Goal: Download file/media

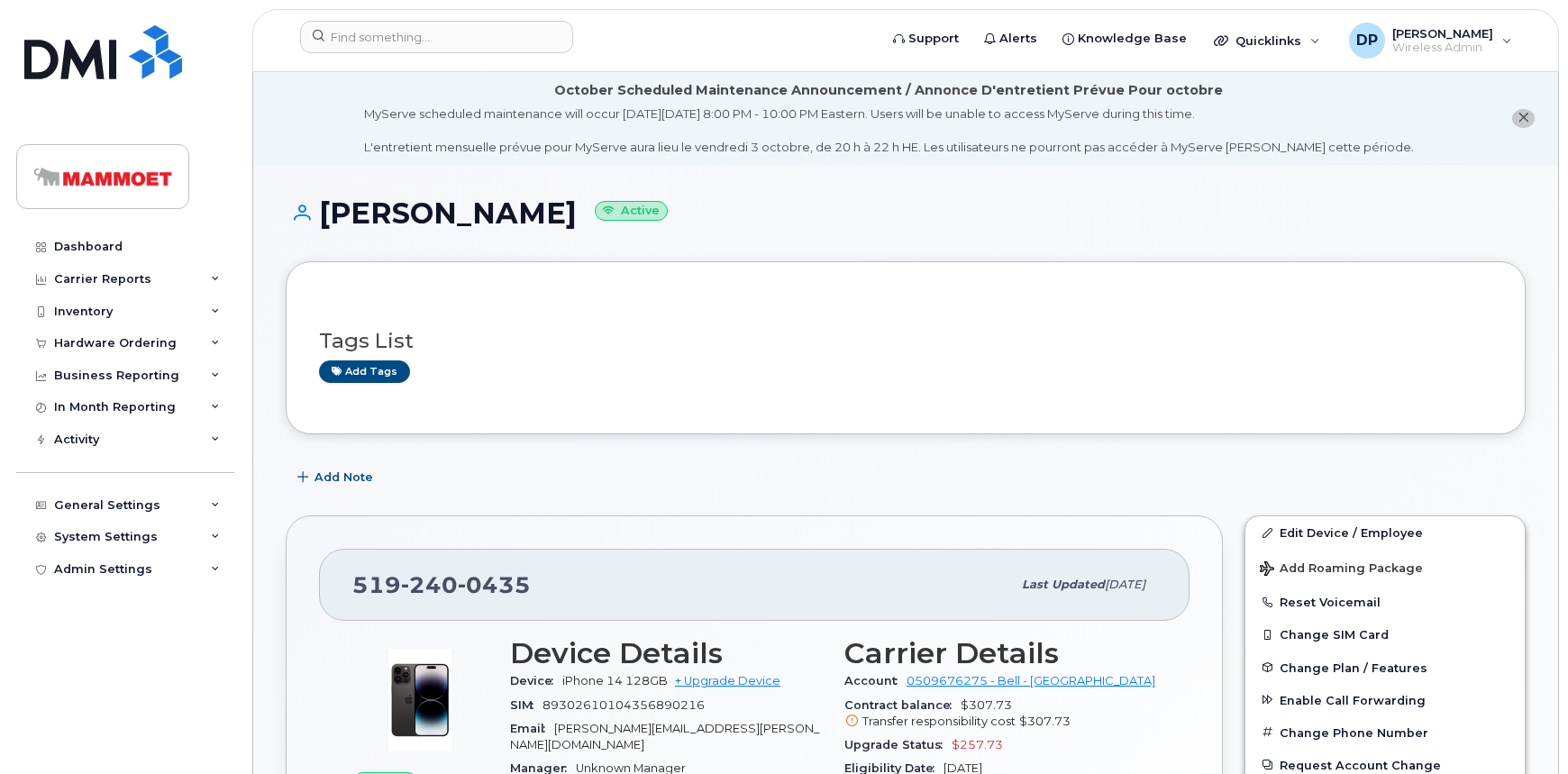
scroll to position [327, 0]
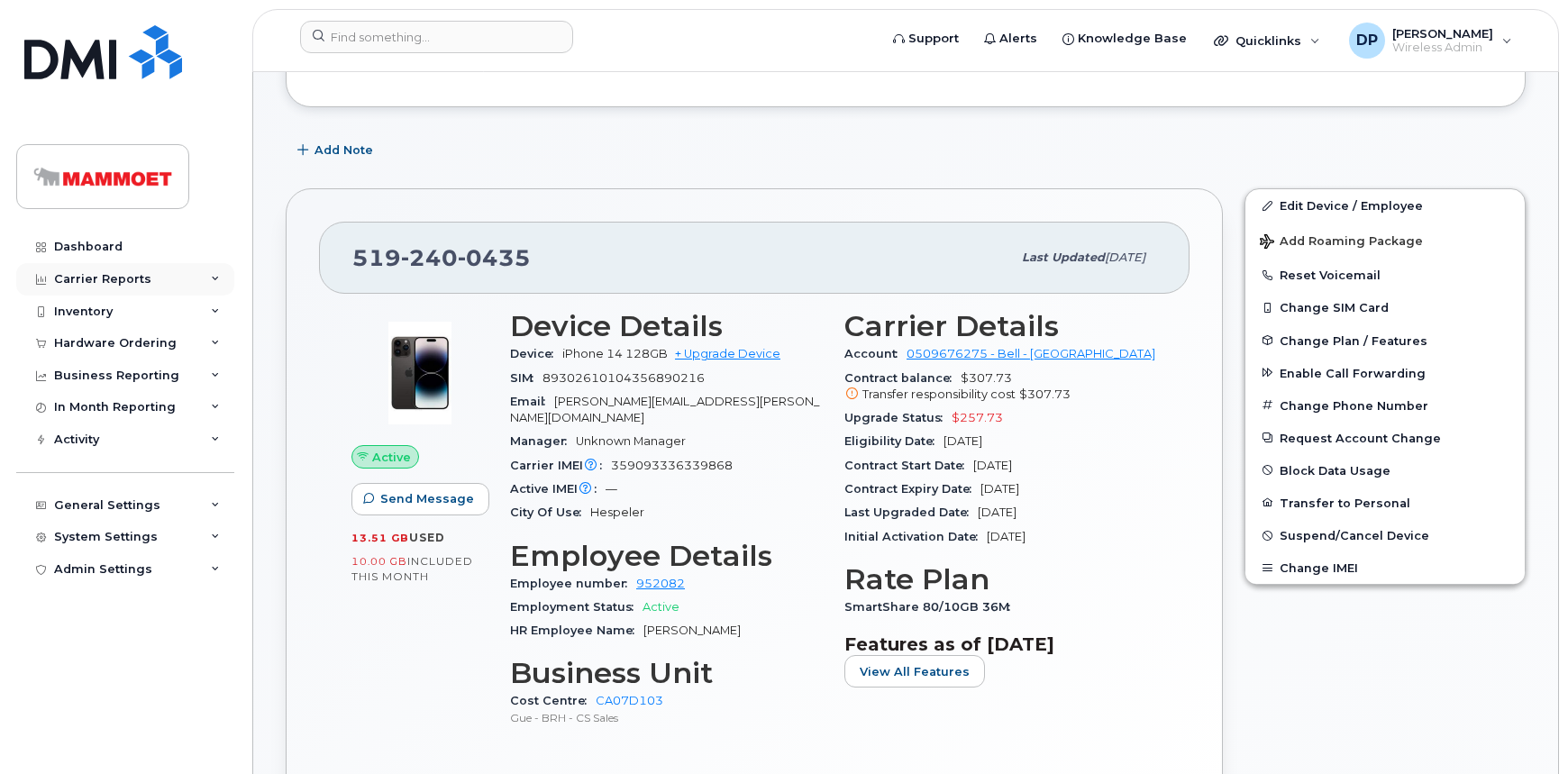
click at [140, 284] on div "Carrier Reports" at bounding box center [102, 279] width 98 height 15
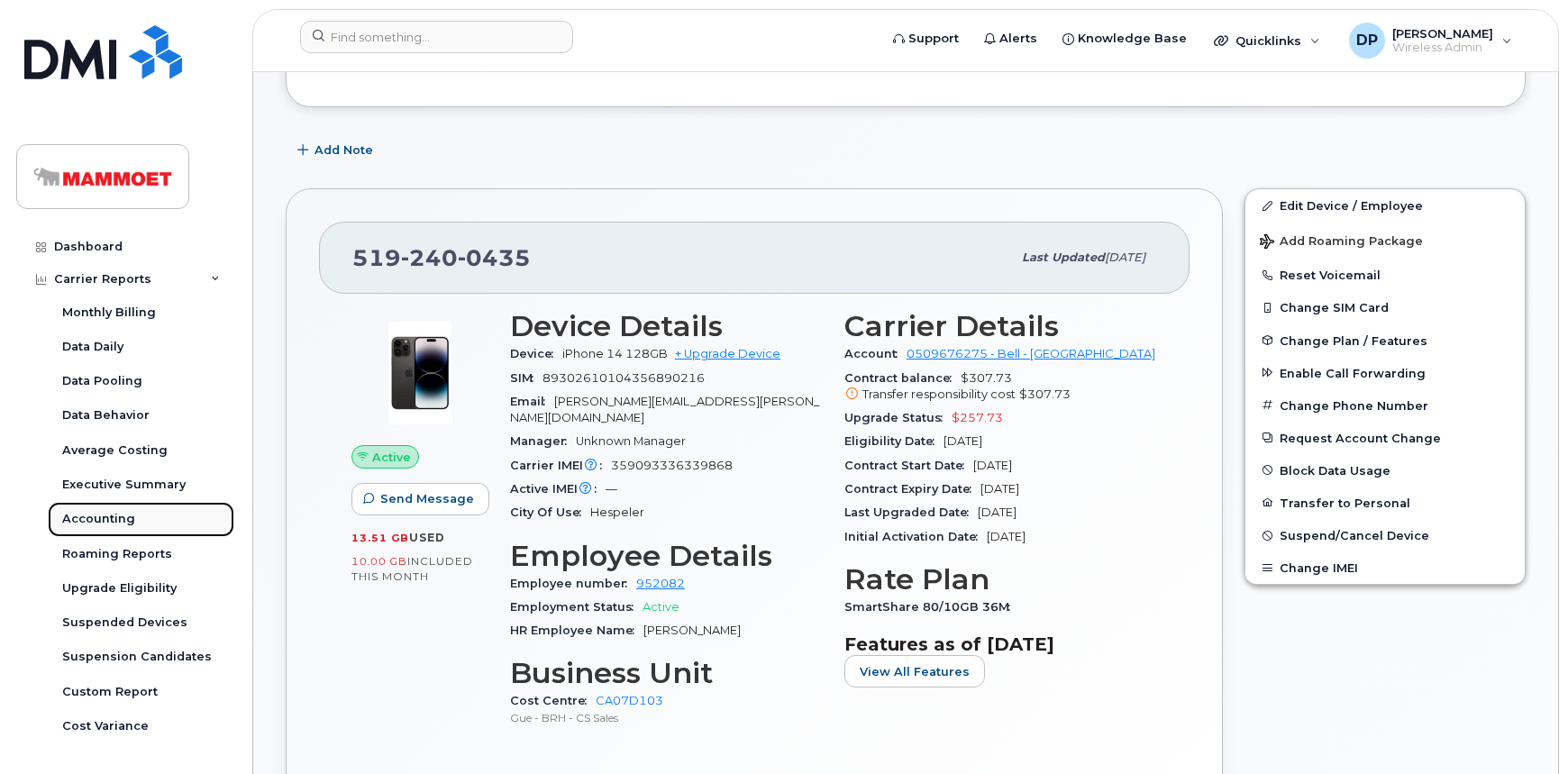
click at [110, 521] on div "Accounting" at bounding box center [99, 519] width 73 height 16
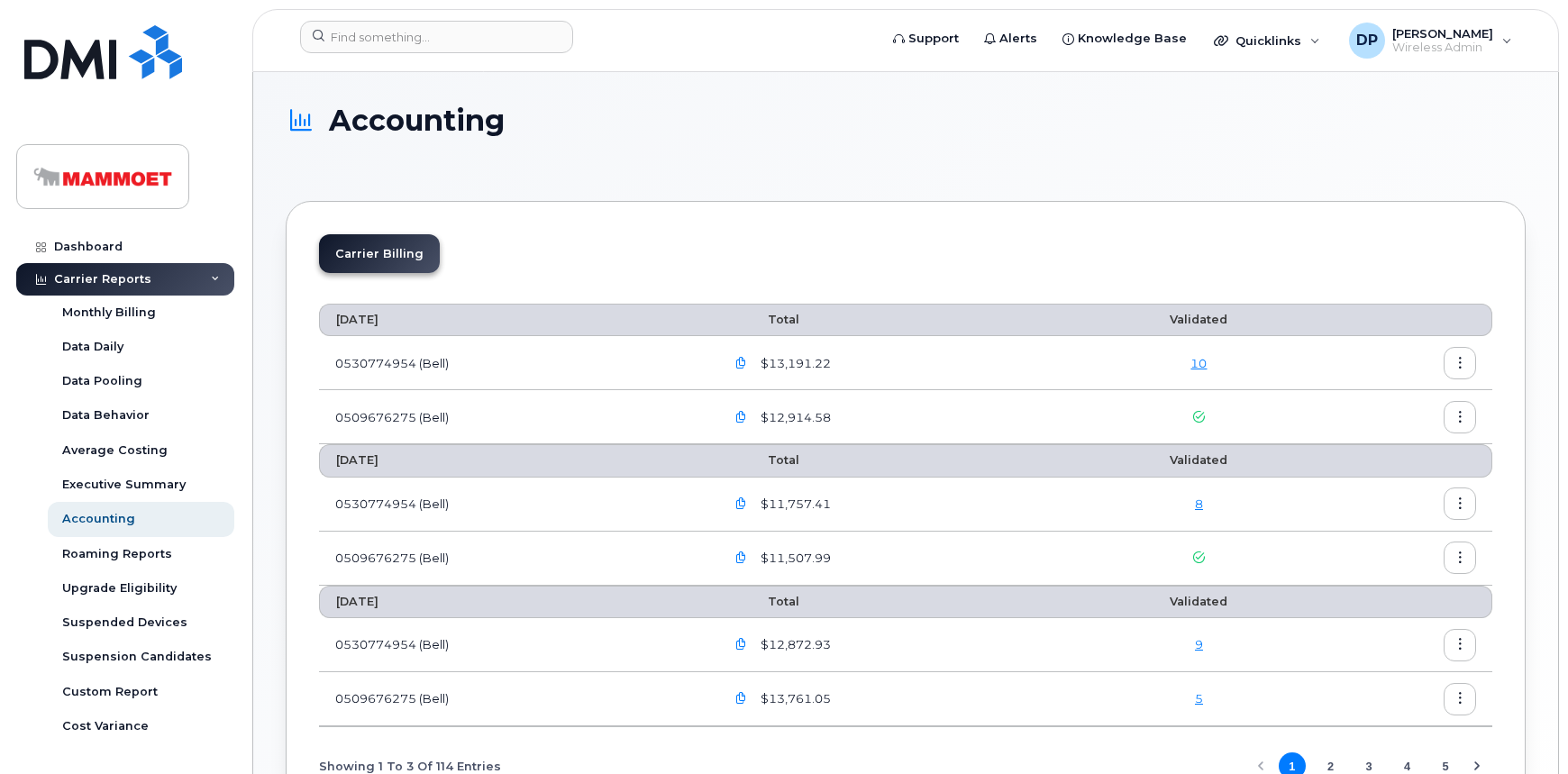
click at [1449, 414] on button "button" at bounding box center [1460, 417] width 33 height 33
click at [1382, 488] on span "Download" at bounding box center [1377, 490] width 70 height 16
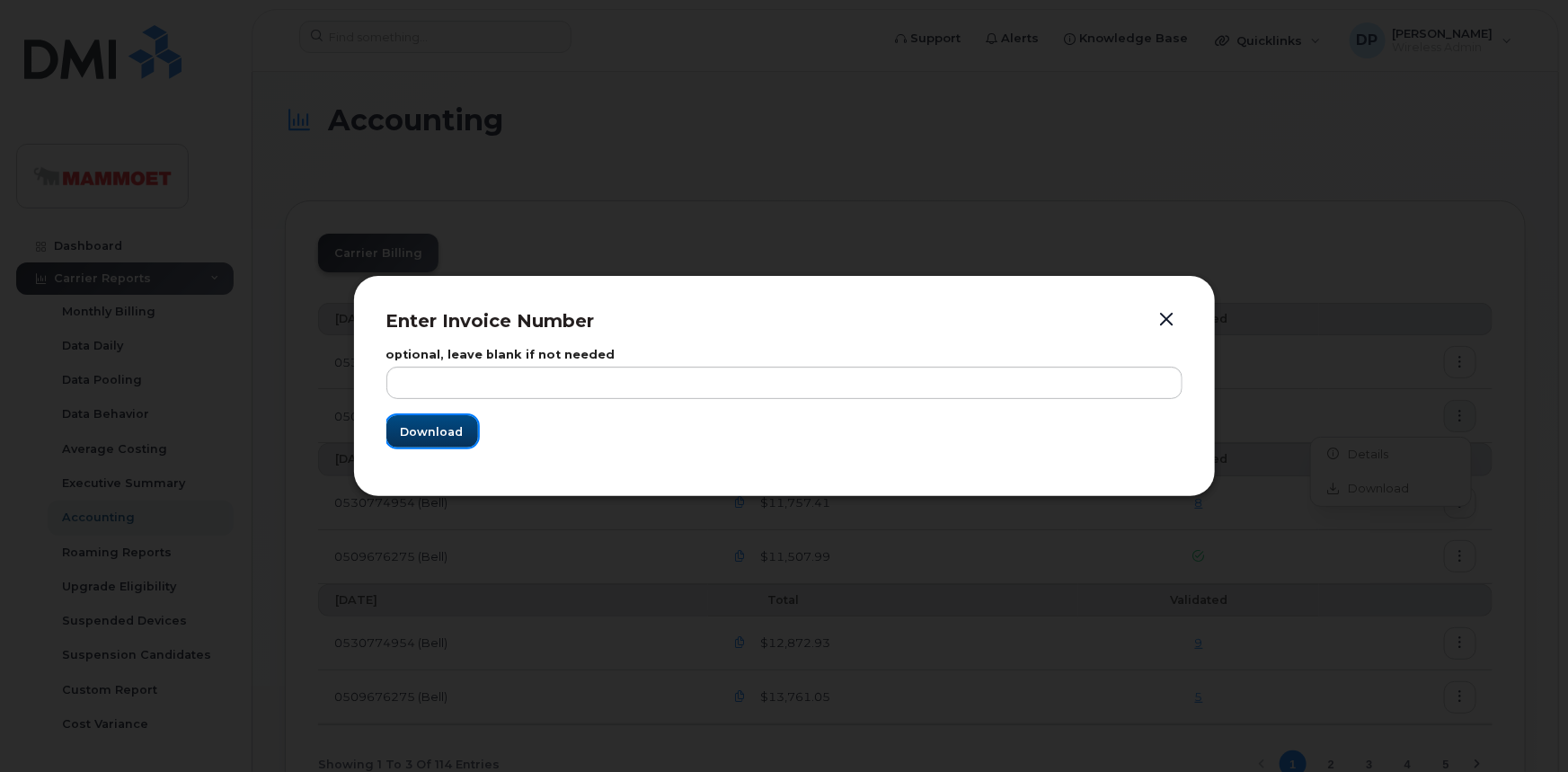
click at [428, 430] on span "Download" at bounding box center [433, 432] width 63 height 17
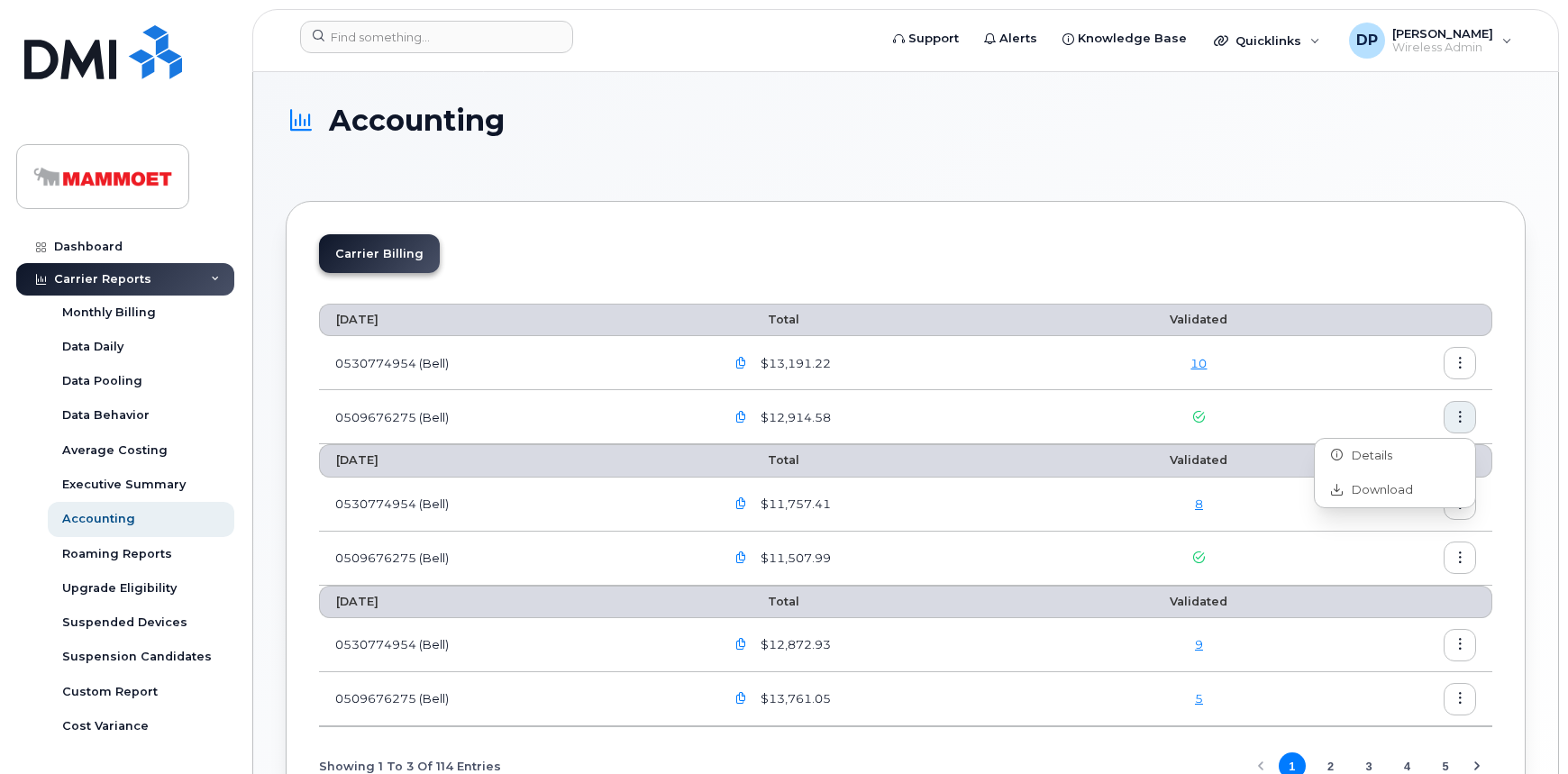
click at [1460, 361] on icon "button" at bounding box center [1461, 364] width 12 height 12
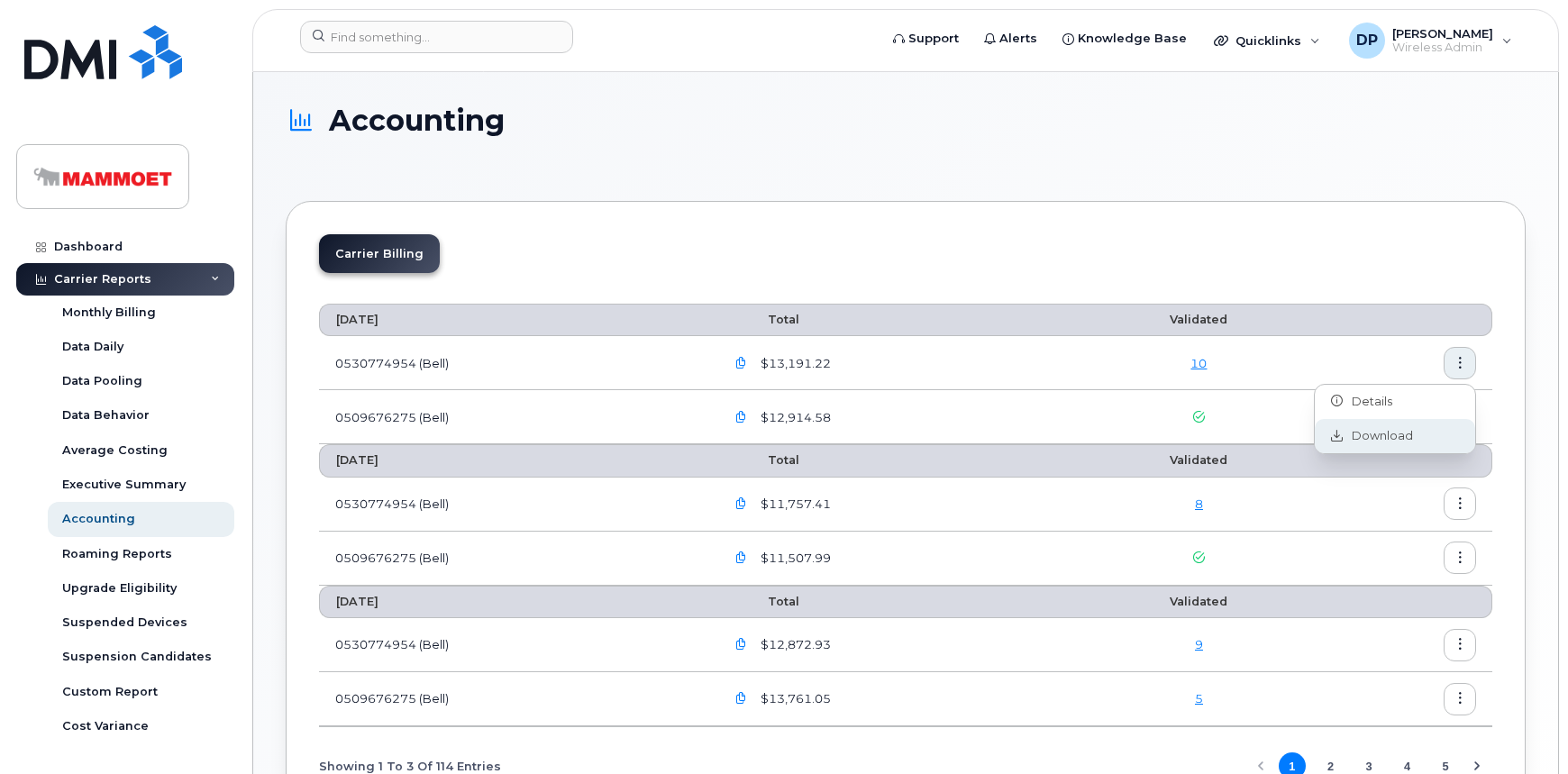
click at [1372, 441] on span "Download" at bounding box center [1377, 436] width 70 height 16
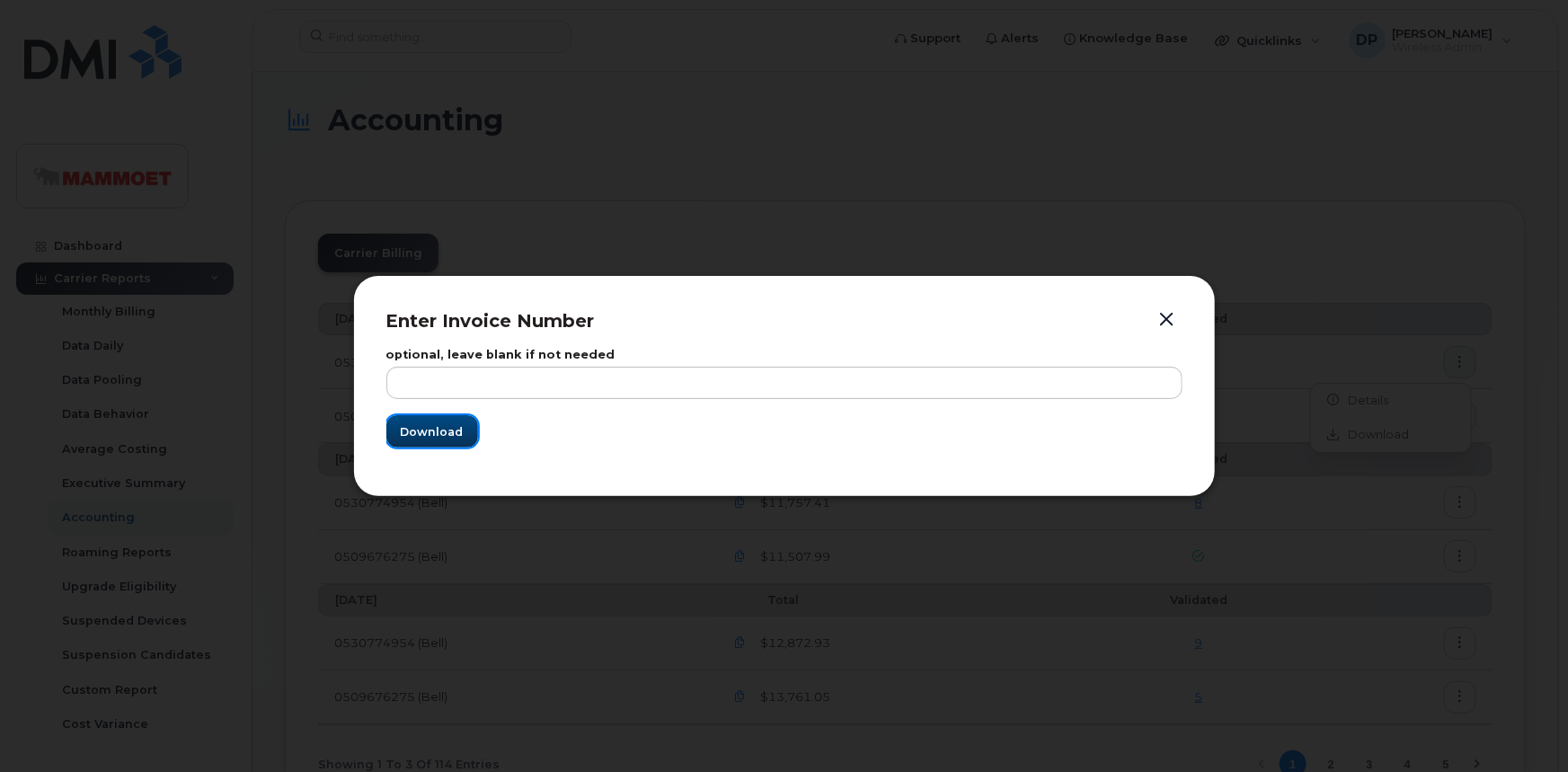
click at [422, 435] on span "Download" at bounding box center [433, 432] width 63 height 17
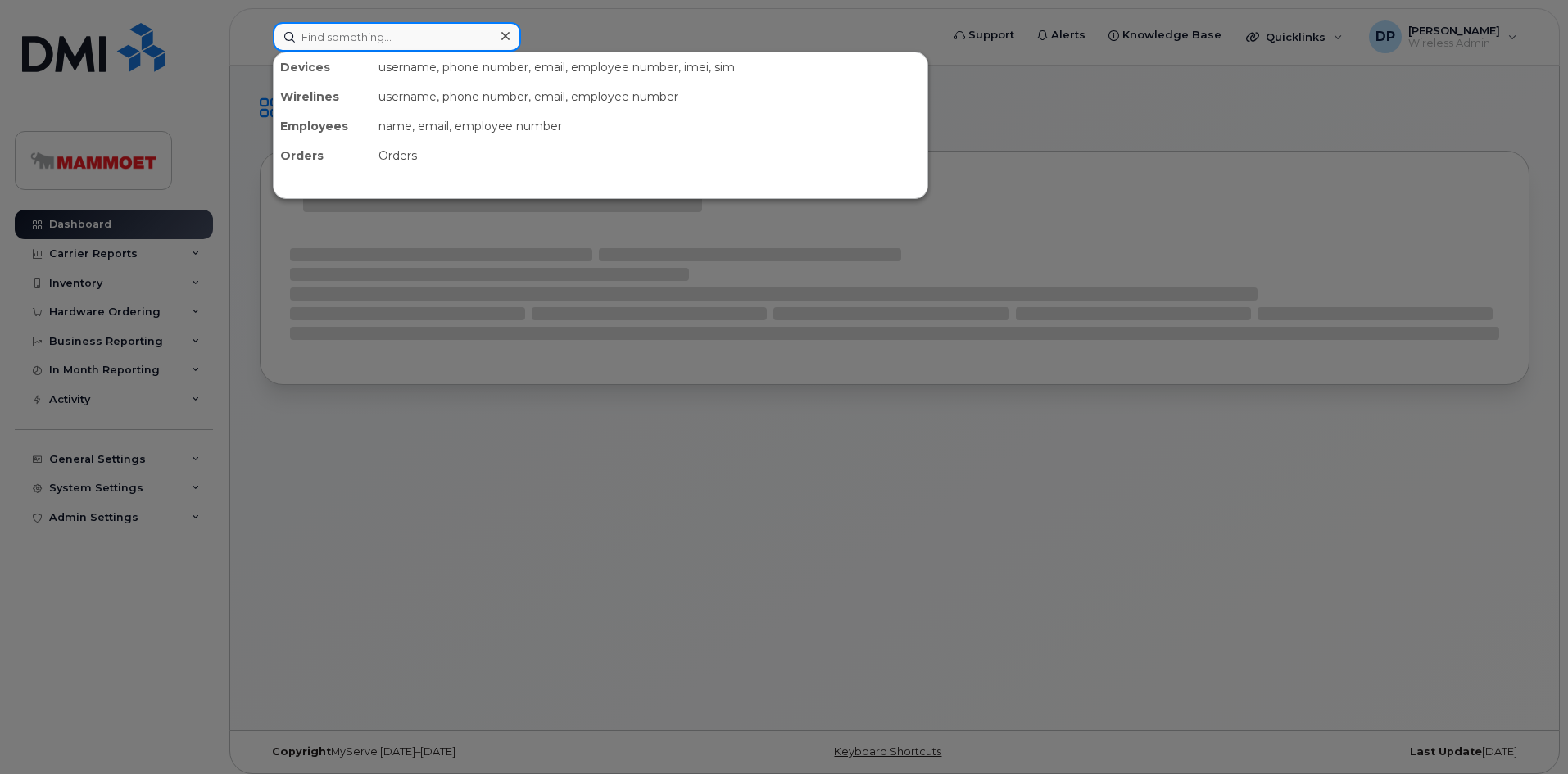
click at [330, 39] on input at bounding box center [396, 37] width 248 height 30
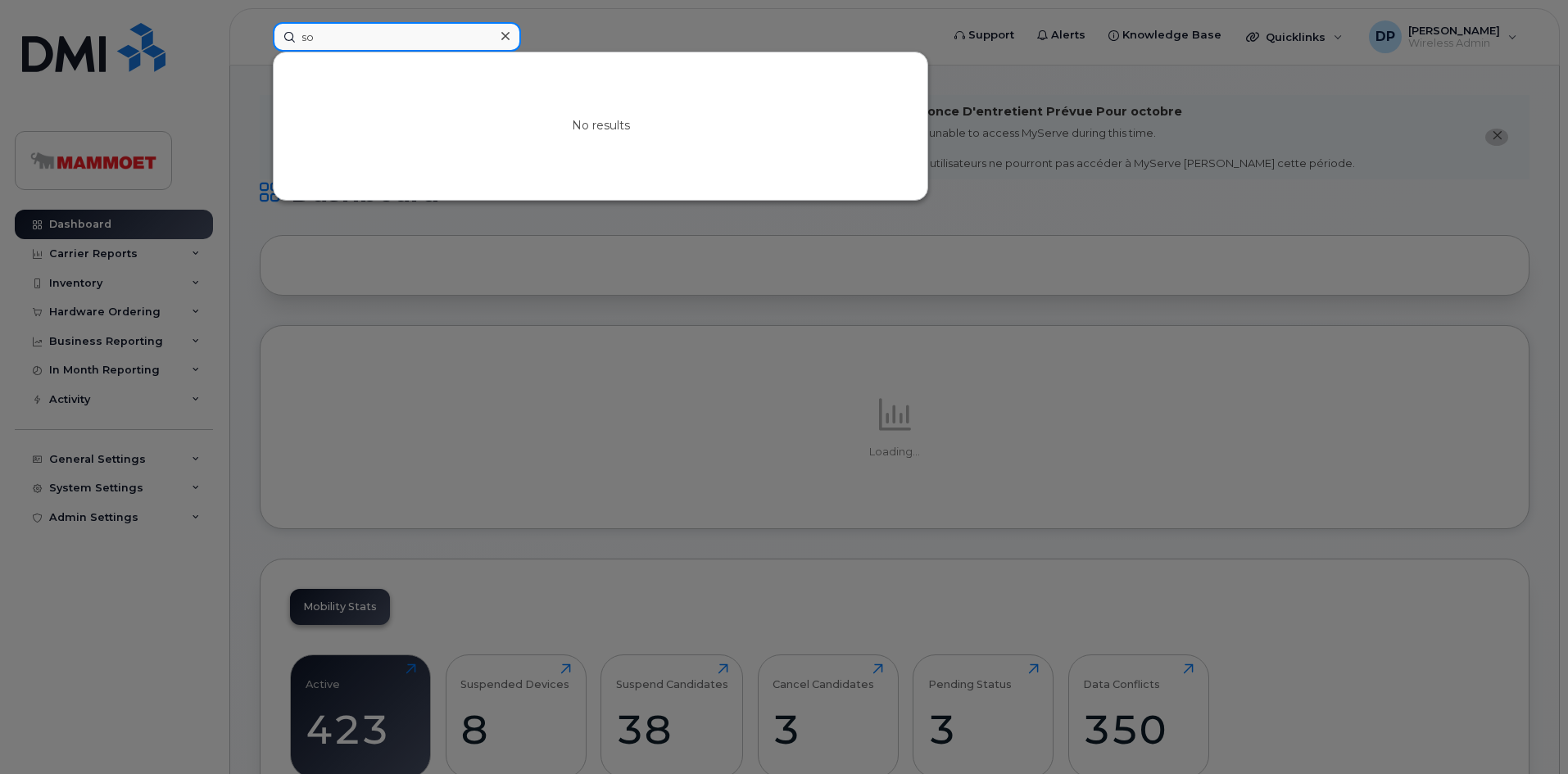
type input "s"
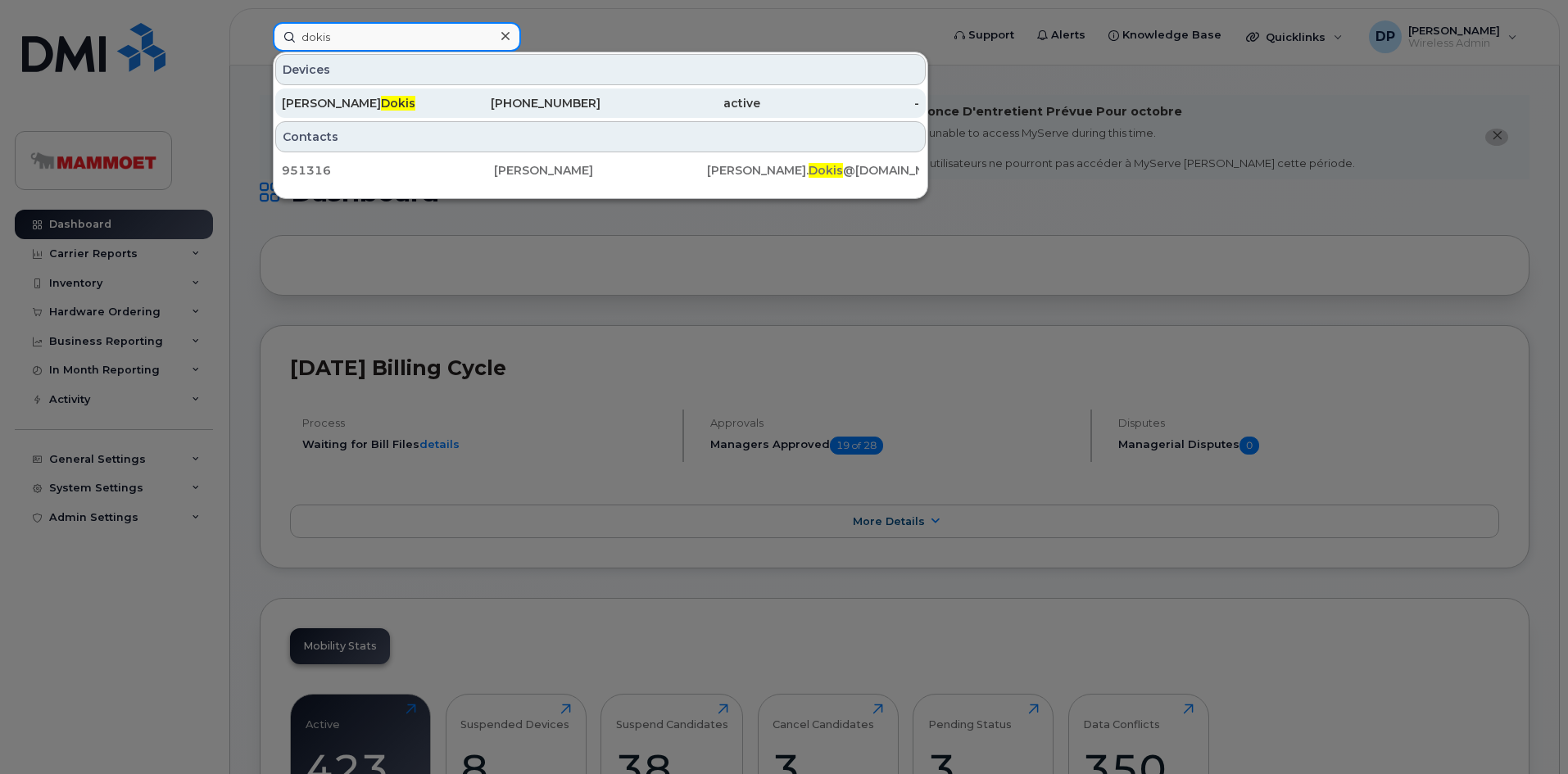
type input "dokis"
click at [397, 98] on div "Darrin Dokis" at bounding box center [362, 103] width 159 height 16
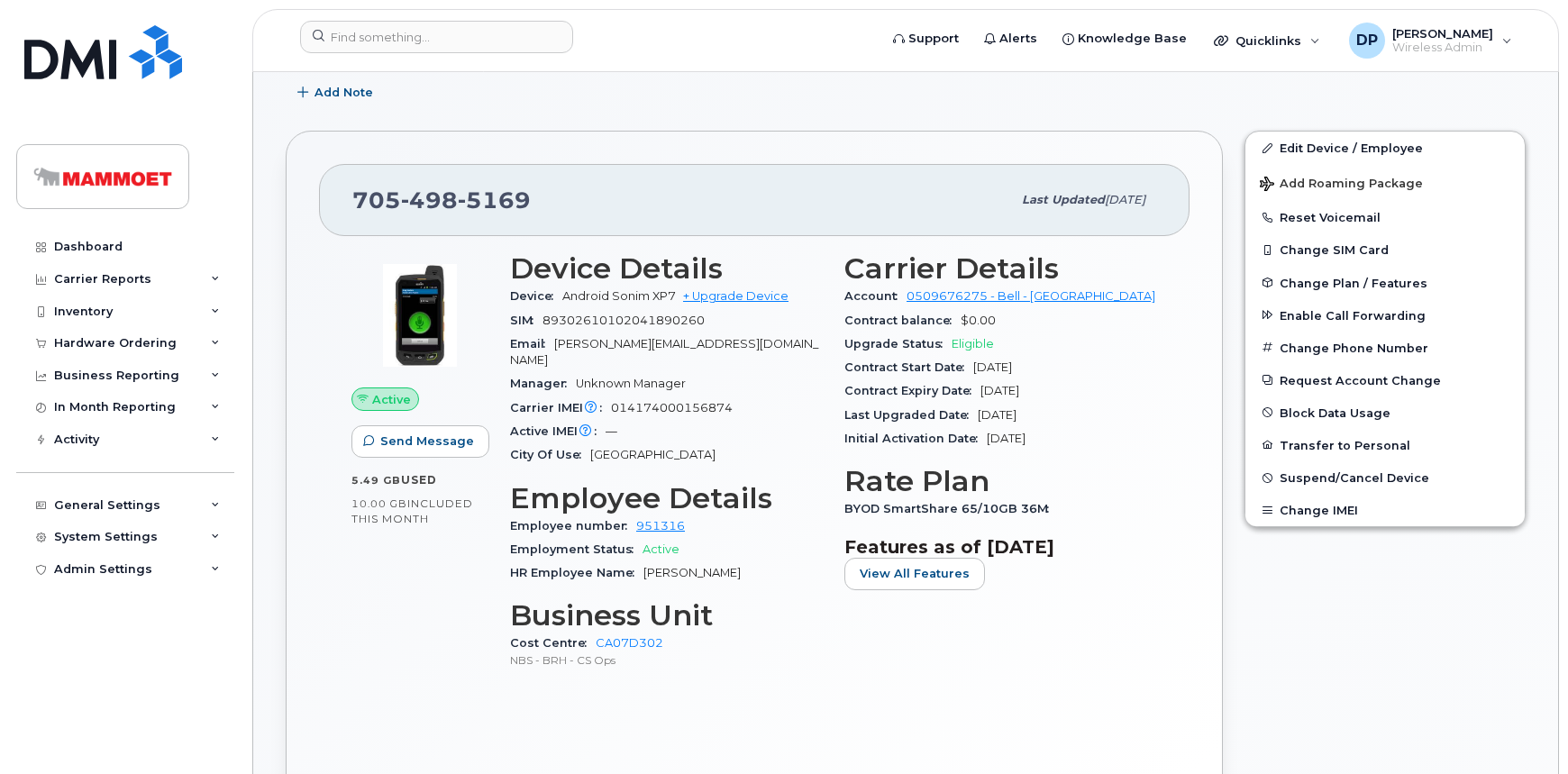
scroll to position [409, 0]
